Goal: Task Accomplishment & Management: Manage account settings

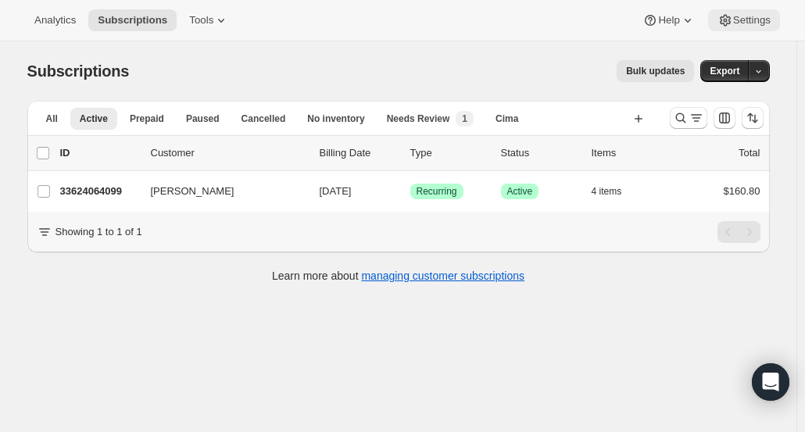
click at [745, 27] on button "Settings" at bounding box center [744, 20] width 72 height 22
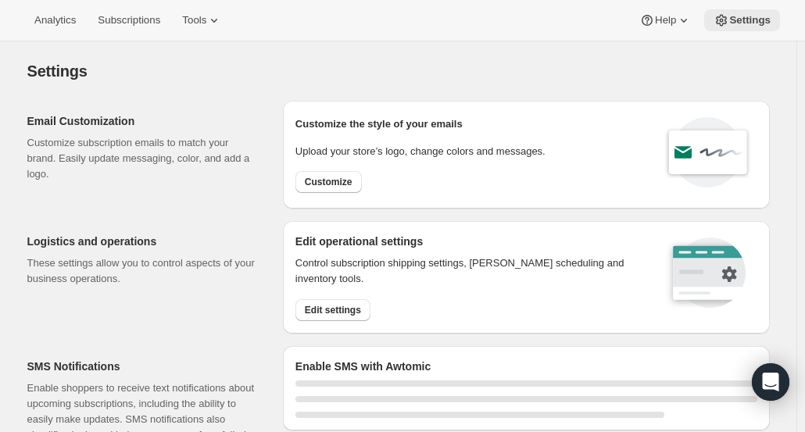
select select "17:00"
select select "09:00"
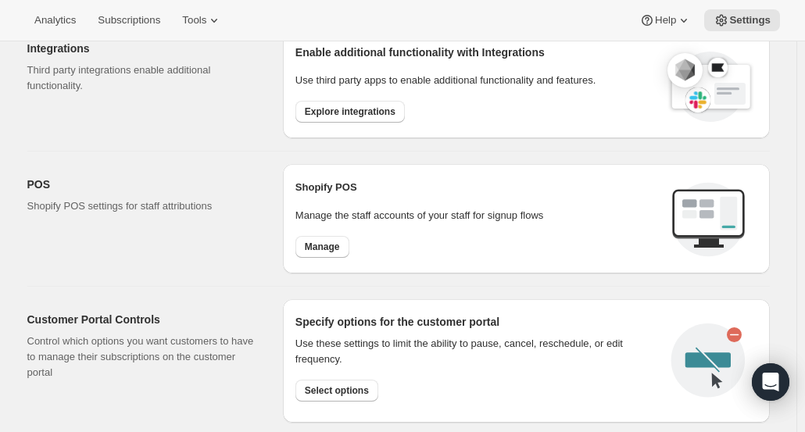
scroll to position [610, 0]
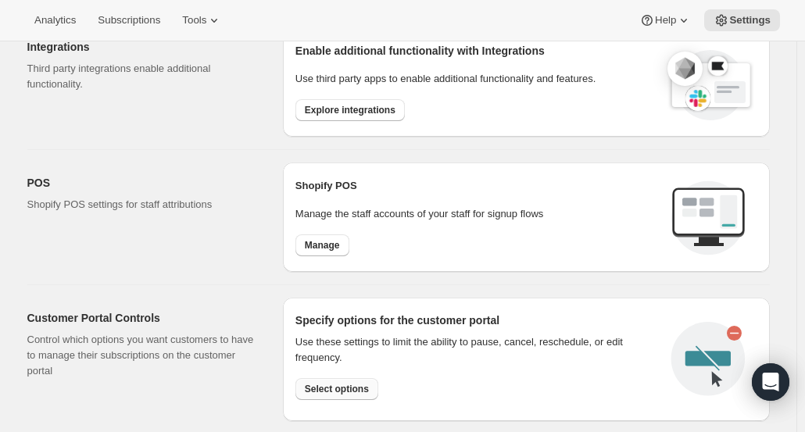
click at [337, 387] on span "Select options" at bounding box center [337, 389] width 64 height 13
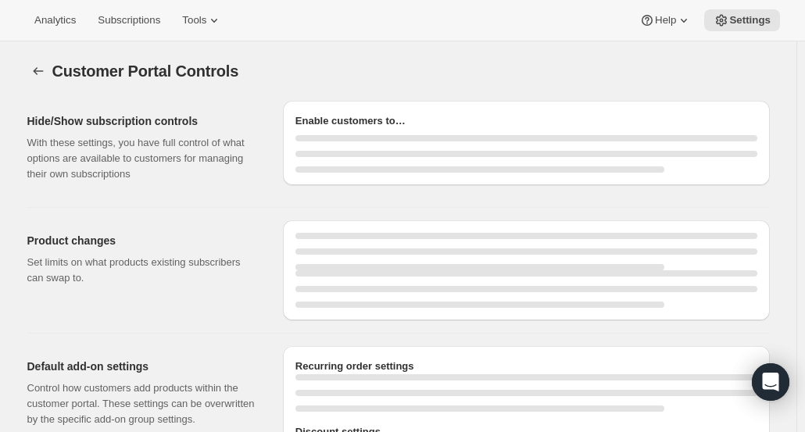
select select "INTERVAL"
select select "MONTH"
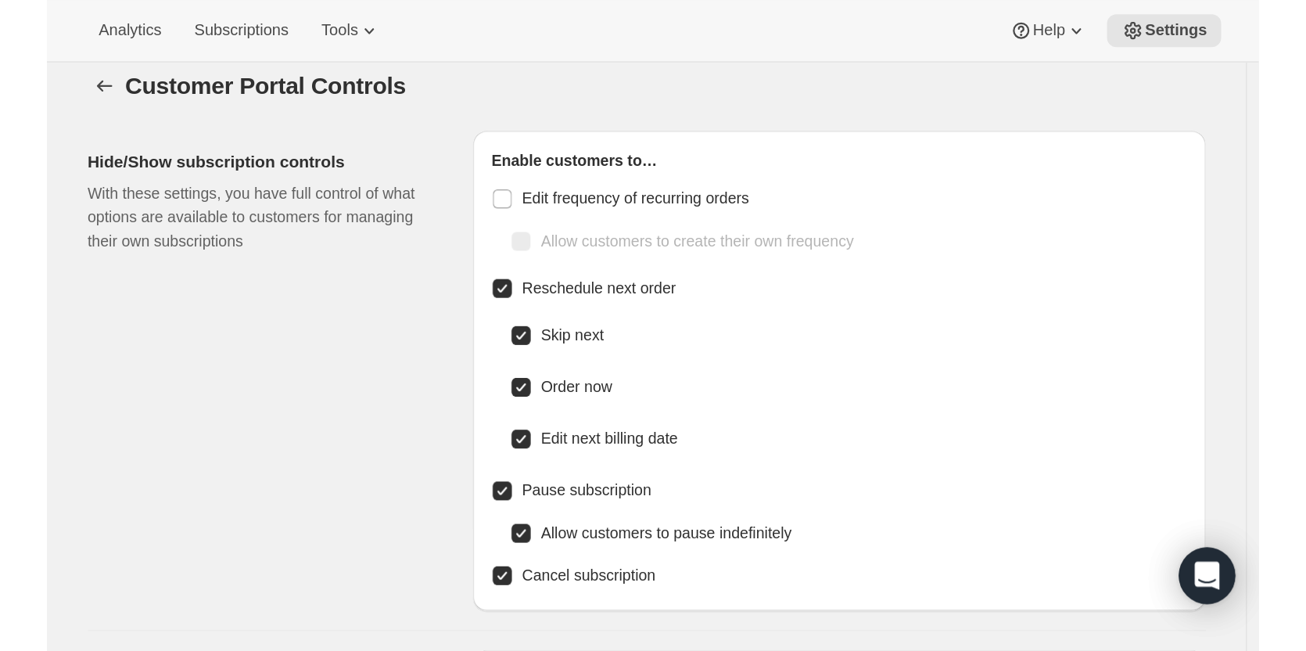
scroll to position [15, 0]
